Goal: Task Accomplishment & Management: Use online tool/utility

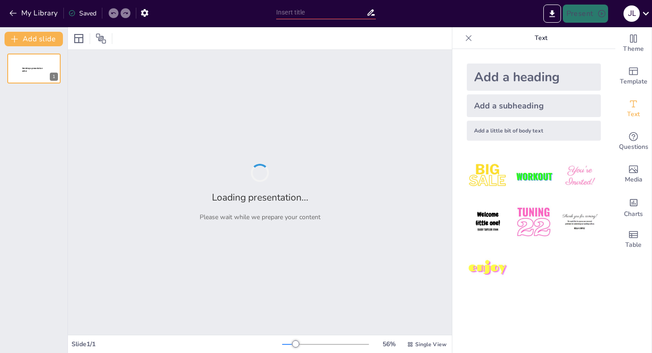
type input "La preeminencia del desarrollo económico sobre la proyección del medio ambiente."
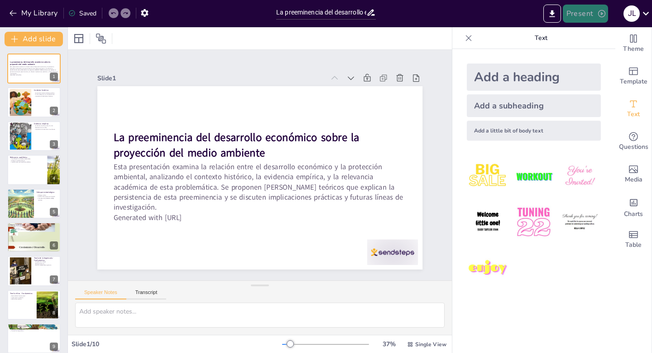
click at [581, 14] on button "Present" at bounding box center [585, 14] width 45 height 18
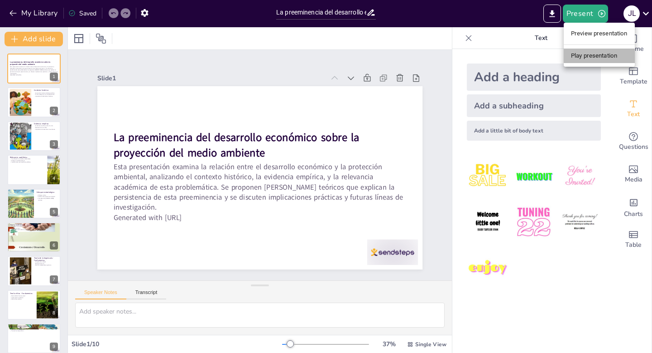
click at [586, 55] on li "Play presentation" at bounding box center [599, 55] width 71 height 14
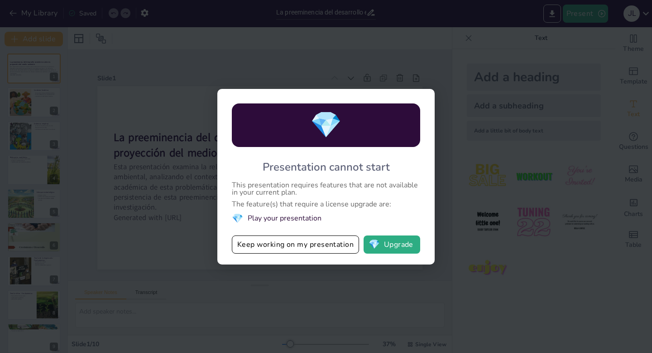
click at [457, 182] on div "💎 Presentation cannot start This presentation requires features that are not av…" at bounding box center [326, 176] width 652 height 353
click at [322, 249] on button "Keep working on my presentation" at bounding box center [295, 244] width 127 height 18
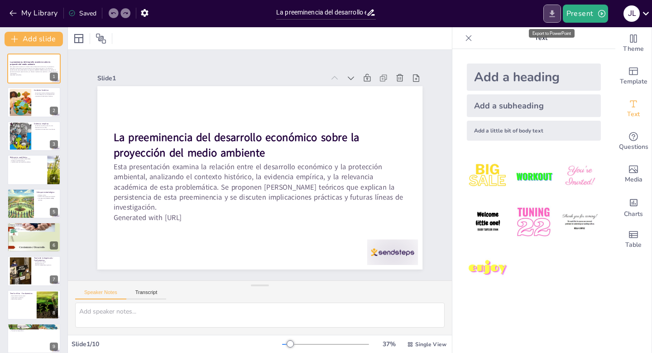
click at [553, 13] on icon "Export to PowerPoint" at bounding box center [552, 13] width 5 height 7
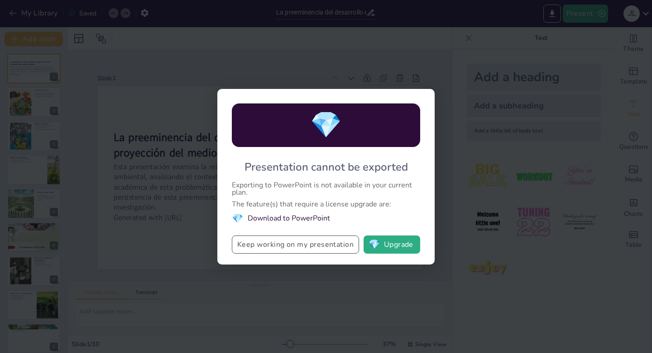
click at [301, 249] on button "Keep working on my presentation" at bounding box center [295, 244] width 127 height 18
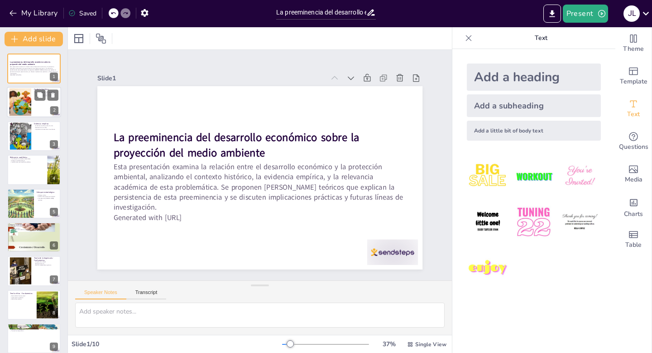
click at [30, 101] on div at bounding box center [20, 102] width 49 height 28
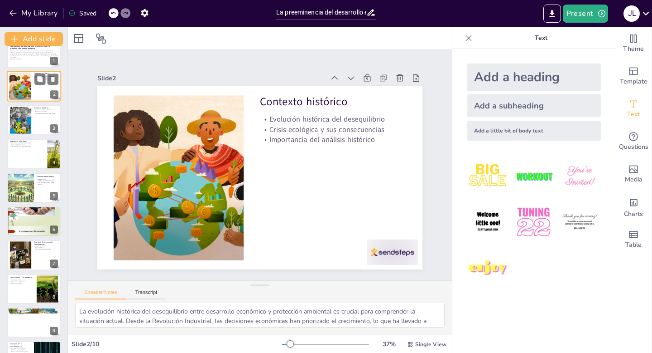
scroll to position [18, 0]
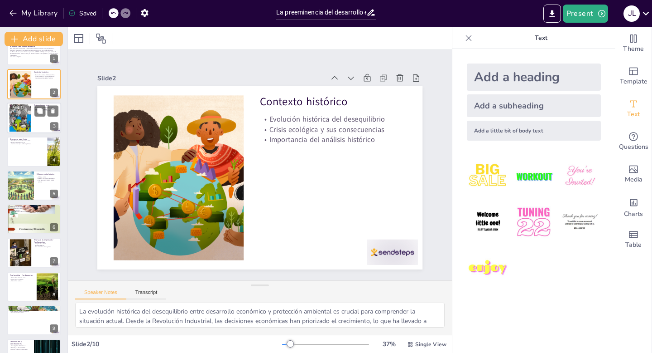
click at [34, 107] on div at bounding box center [34, 117] width 54 height 31
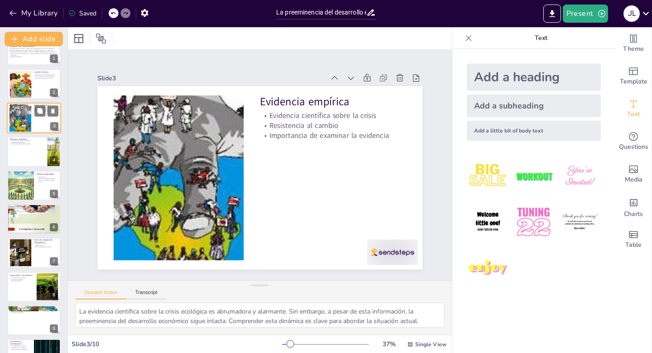
scroll to position [0, 0]
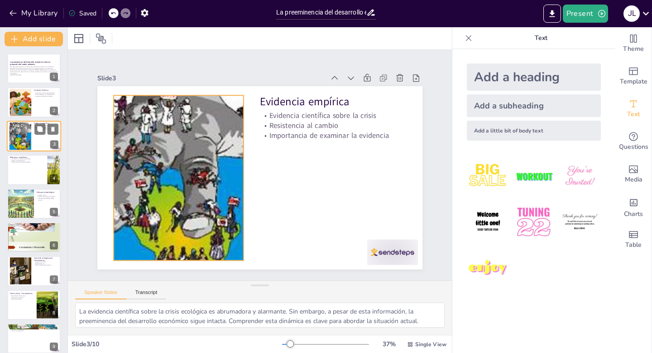
click at [28, 145] on div at bounding box center [20, 136] width 48 height 28
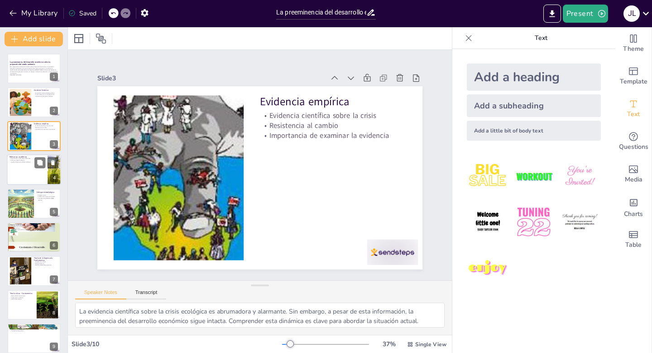
click at [34, 180] on div at bounding box center [34, 169] width 54 height 31
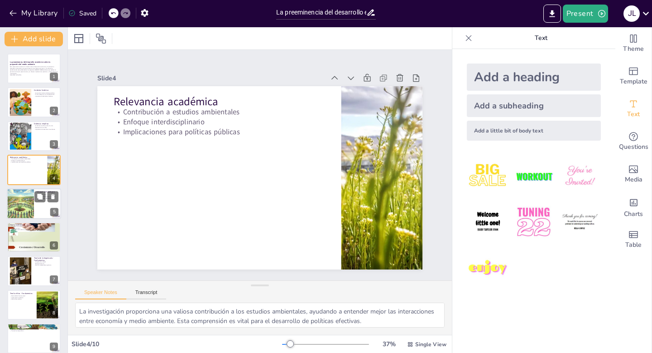
click at [38, 213] on div at bounding box center [34, 203] width 54 height 31
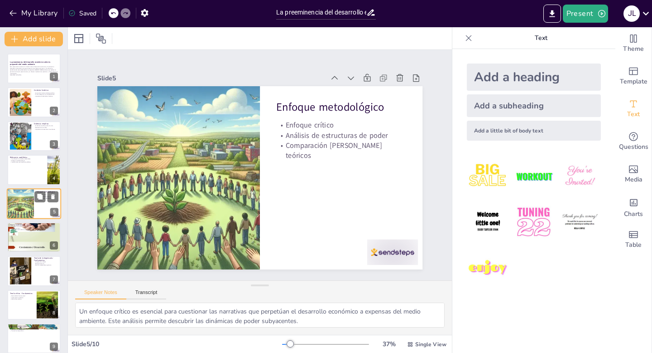
scroll to position [4, 0]
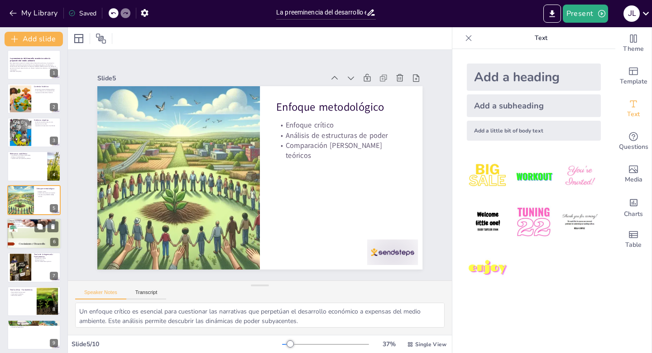
click at [40, 242] on div at bounding box center [34, 233] width 54 height 72
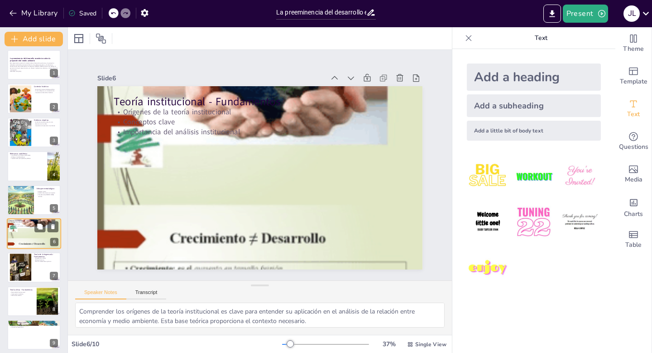
scroll to position [38, 0]
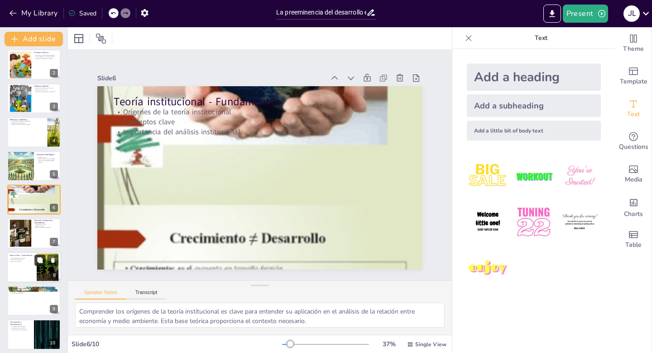
click at [43, 261] on button at bounding box center [39, 259] width 11 height 11
type textarea "La racionalidad instrumental es un concepto clave que revela cómo se priorizan …"
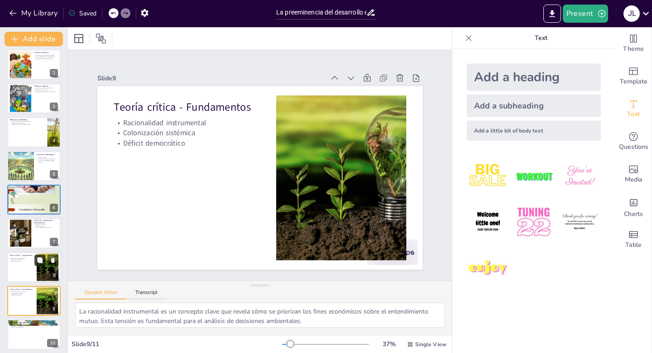
scroll to position [75, 0]
